Goal: Information Seeking & Learning: Understand process/instructions

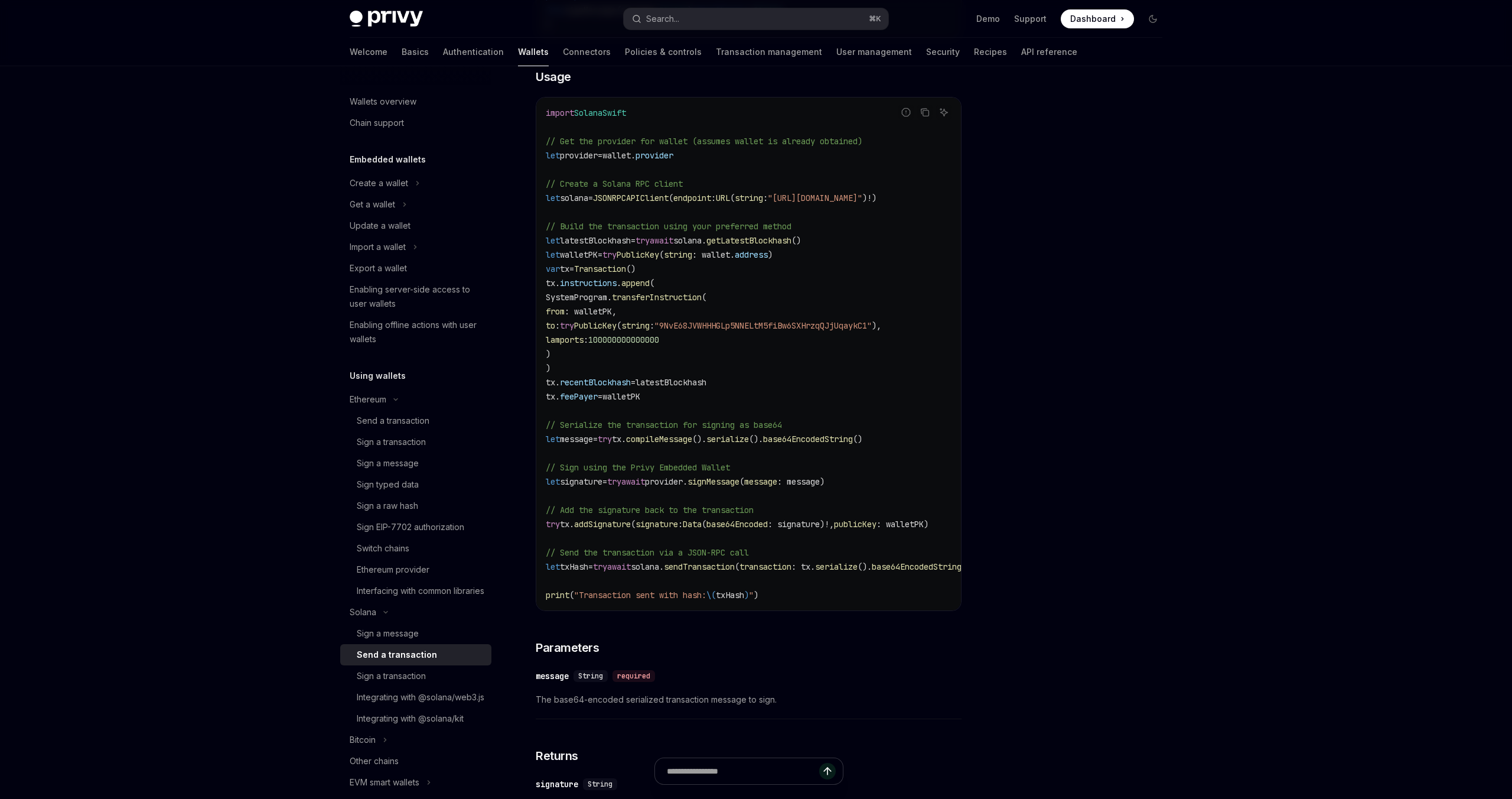
scroll to position [354, 0]
click at [610, 108] on span "SolanaSwift" at bounding box center [600, 108] width 52 height 11
copy span "SolanaSwift"
click at [407, 640] on div "Sign a message" at bounding box center [388, 634] width 62 height 14
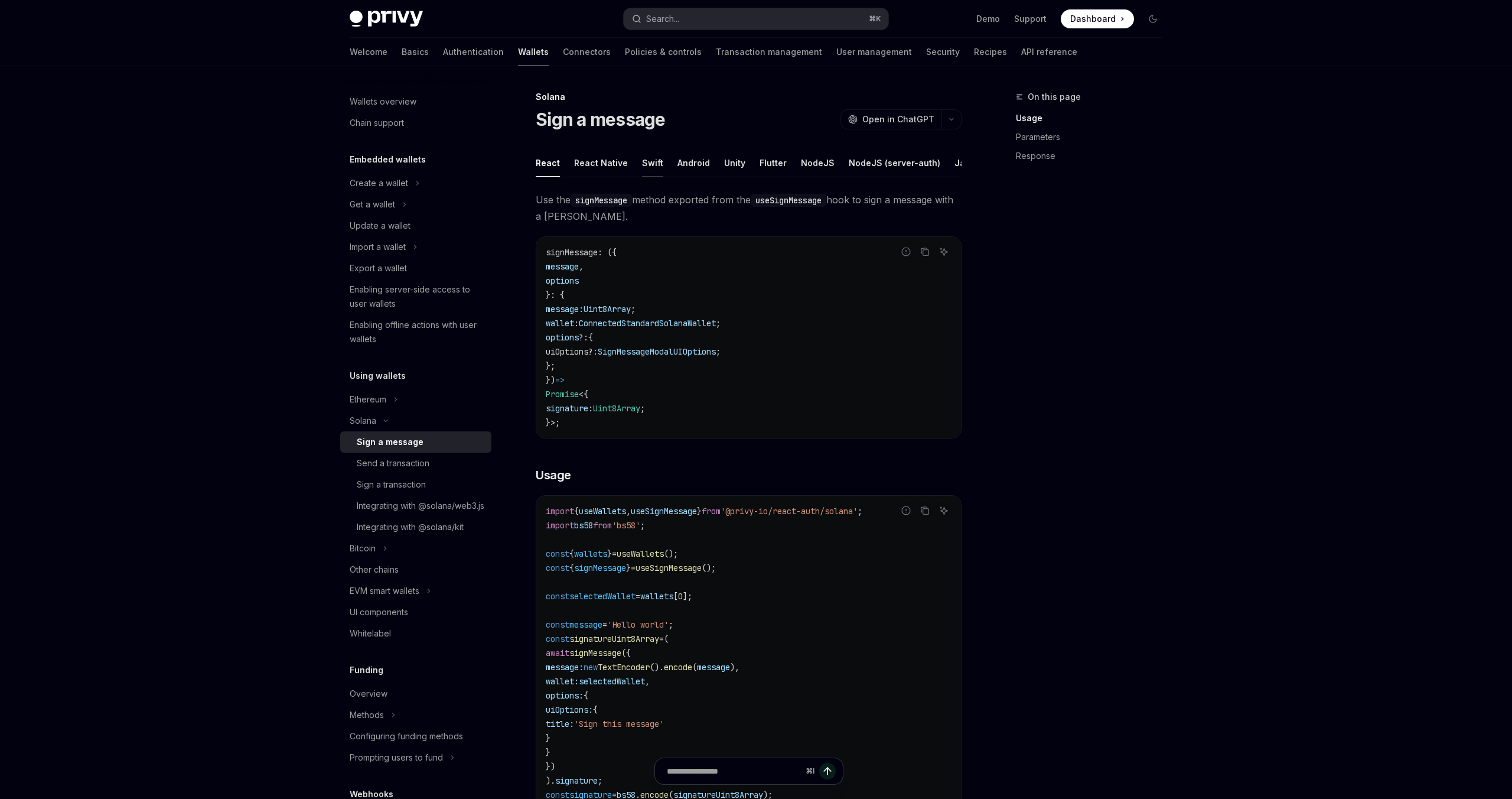
click at [647, 161] on div "Swift" at bounding box center [653, 162] width 21 height 28
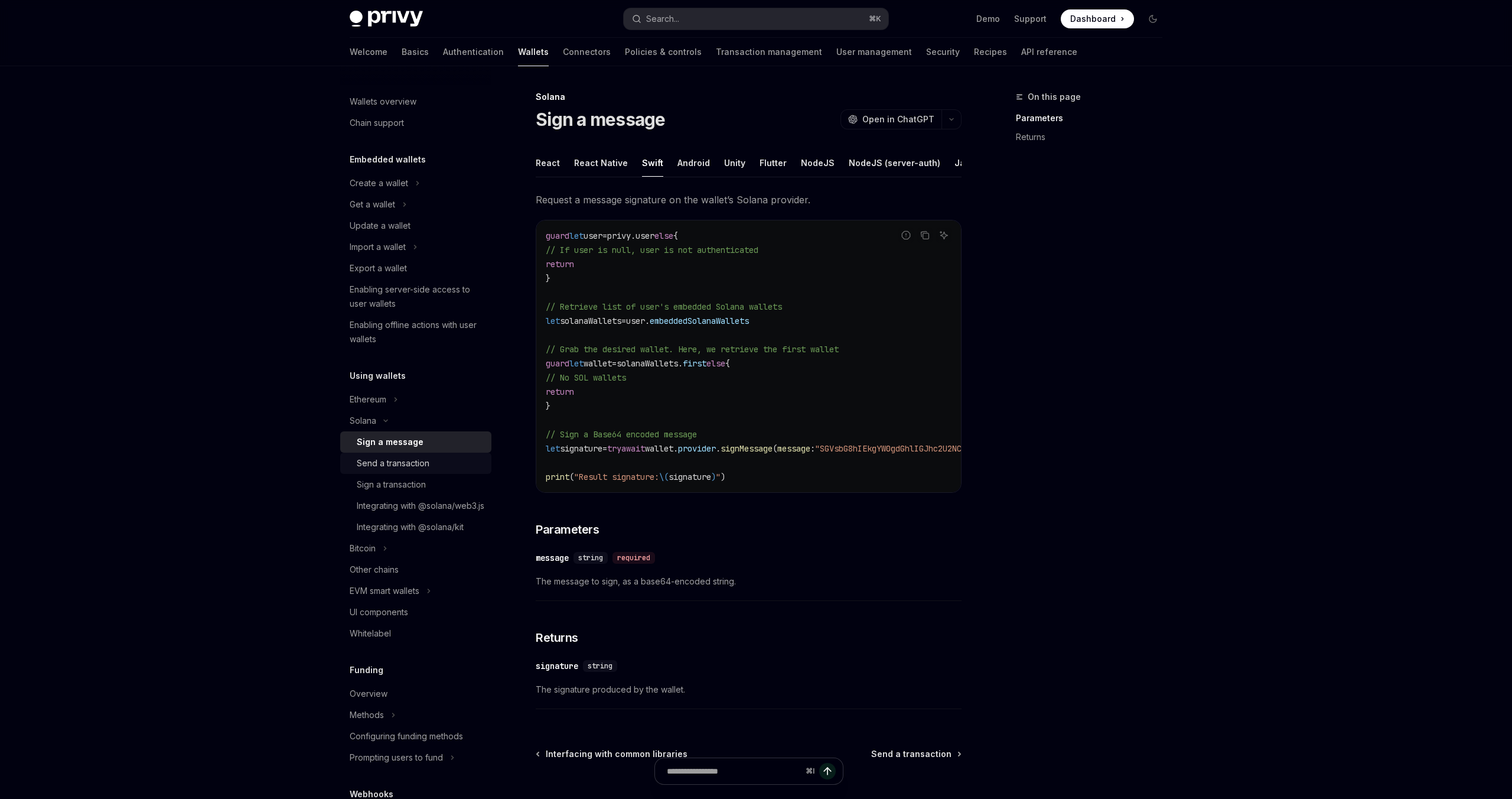
click at [418, 466] on div "Send a transaction" at bounding box center [393, 463] width 73 height 14
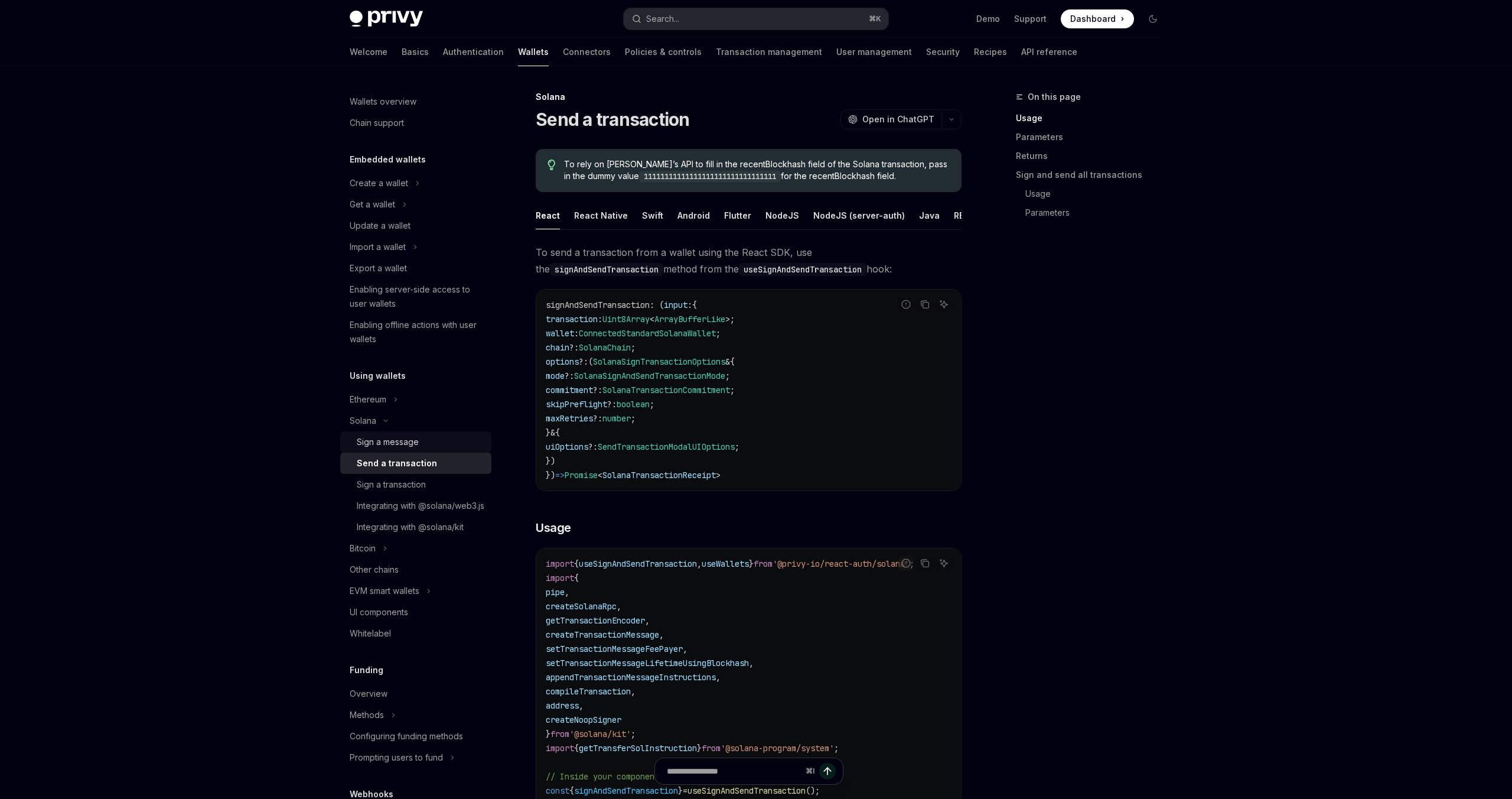
click at [415, 444] on div "Sign a message" at bounding box center [388, 442] width 62 height 14
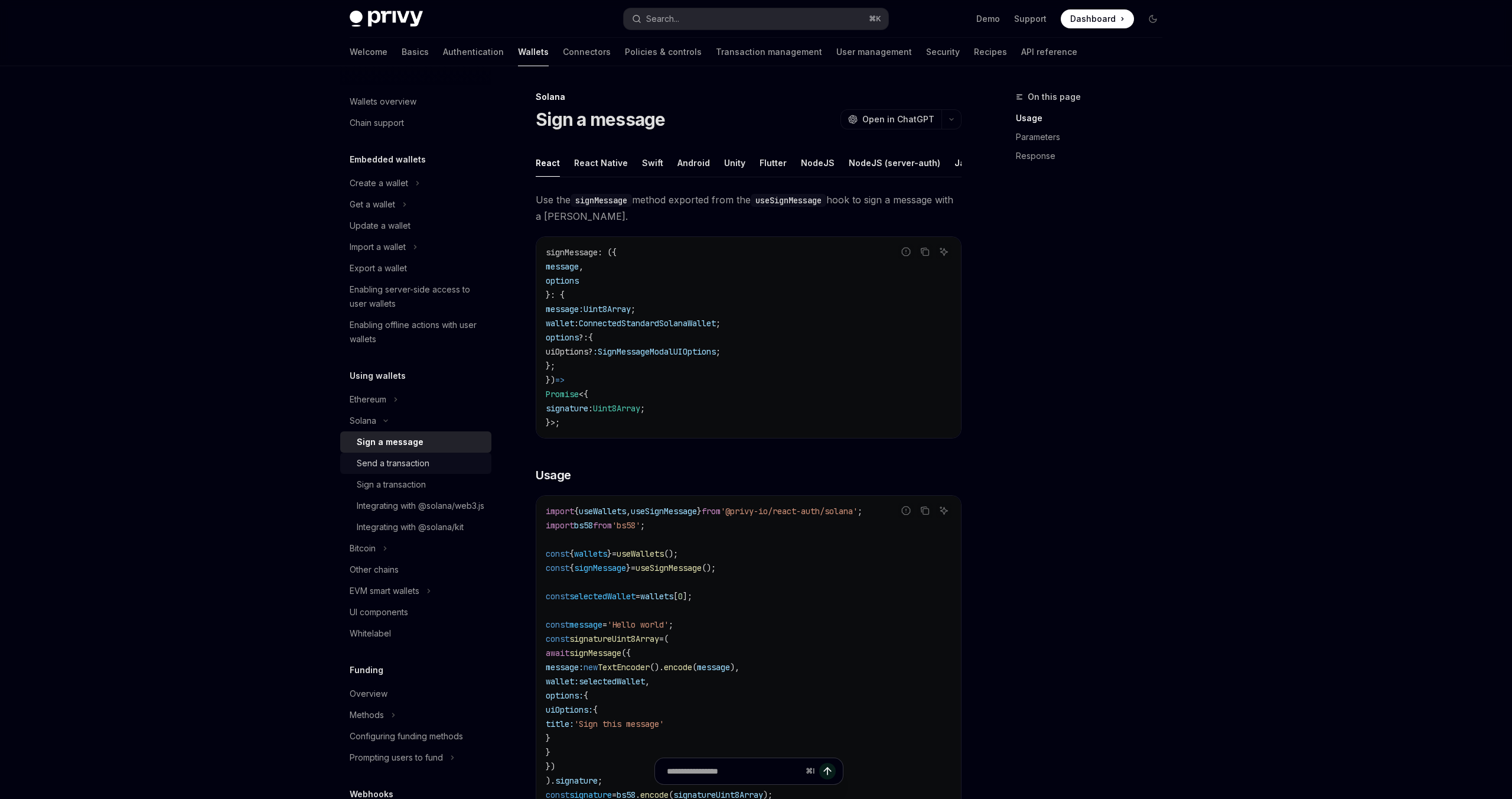
click at [407, 460] on div "Send a transaction" at bounding box center [393, 463] width 73 height 14
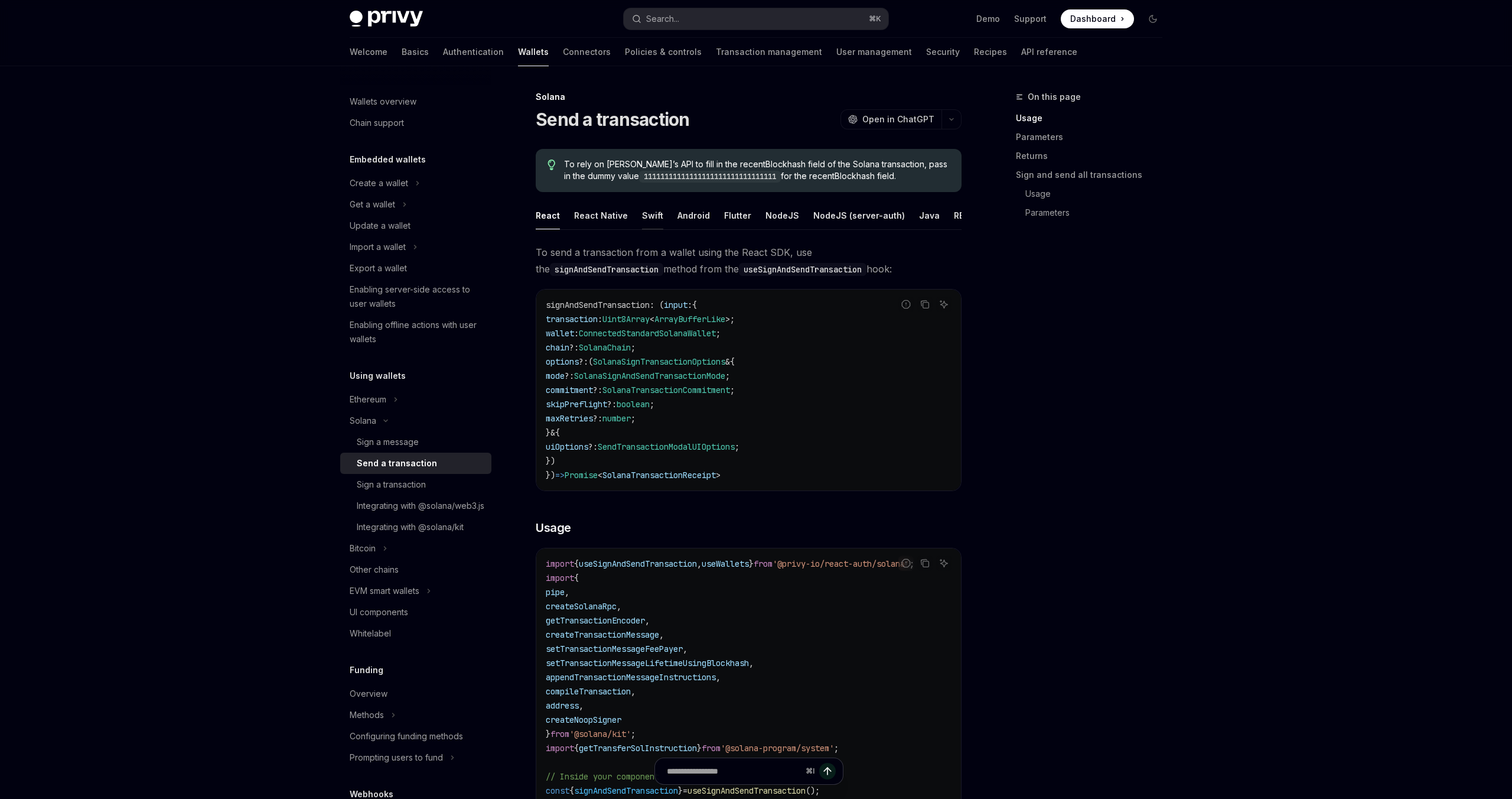
click at [646, 217] on div "Swift" at bounding box center [653, 215] width 21 height 28
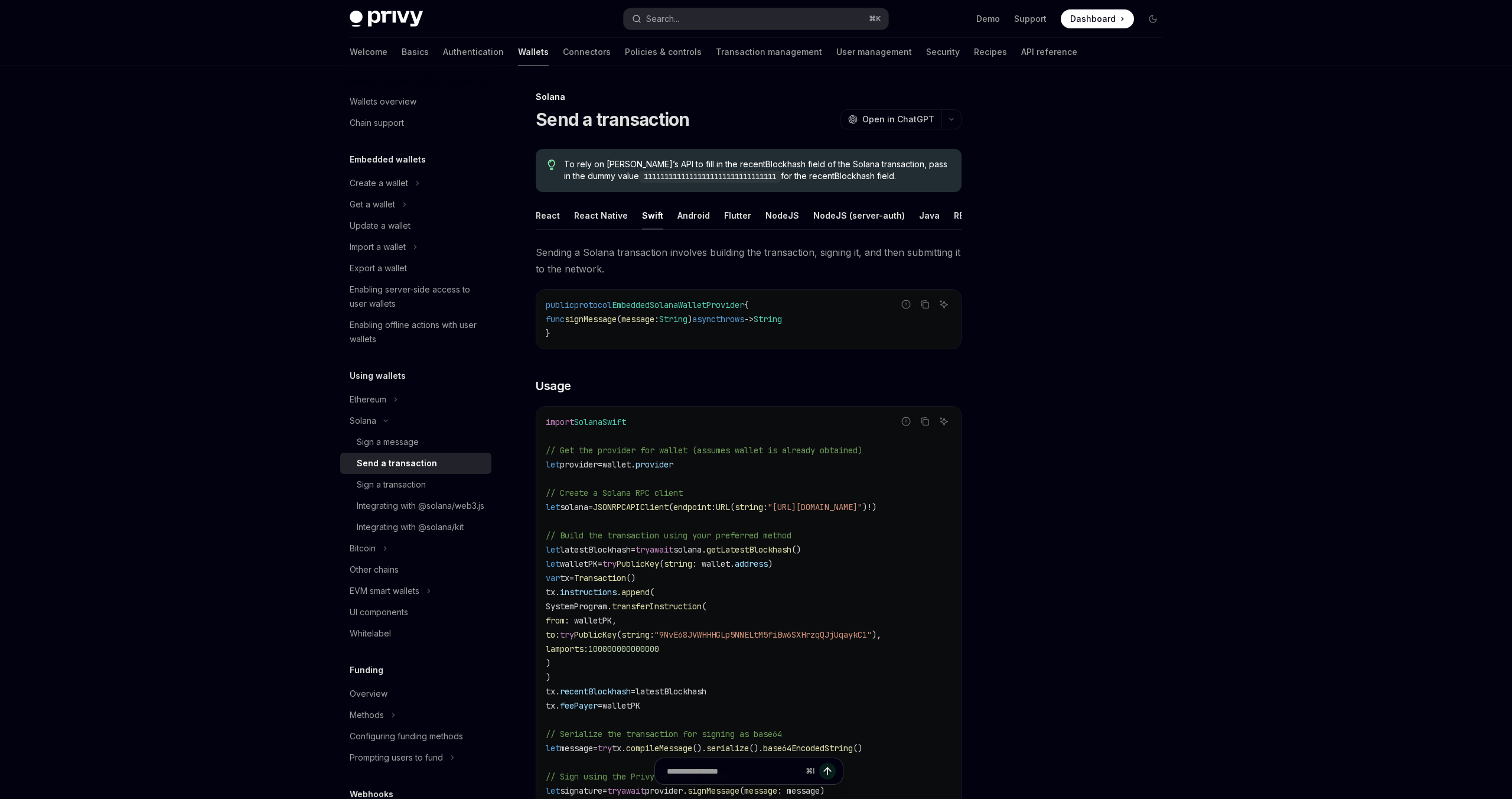
click at [607, 418] on span "SolanaSwift" at bounding box center [600, 422] width 52 height 11
copy span "SolanaSwift"
click at [372, 442] on div "Sign a message" at bounding box center [388, 442] width 62 height 14
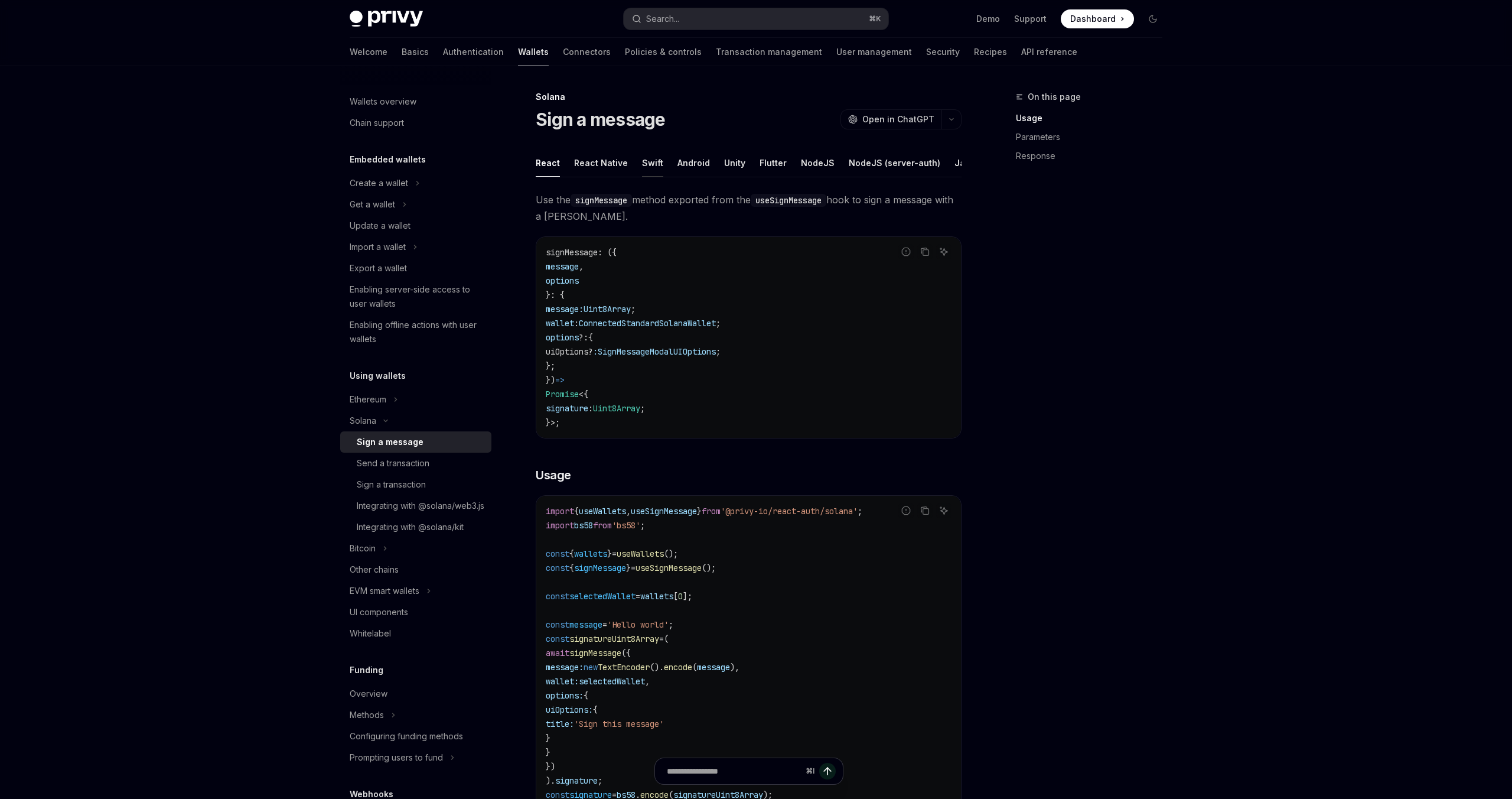
click at [651, 168] on div "Swift" at bounding box center [653, 162] width 21 height 28
type textarea "*"
